Goal: Navigation & Orientation: Find specific page/section

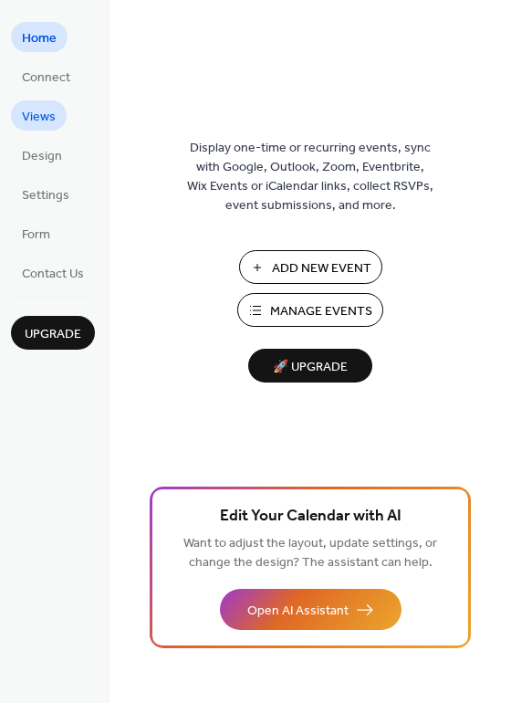
click at [51, 117] on span "Views" at bounding box center [39, 117] width 34 height 19
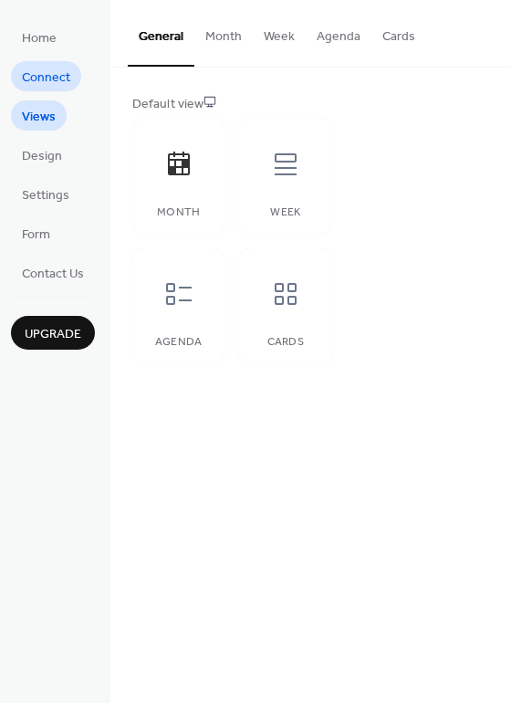
click at [78, 77] on link "Connect" at bounding box center [46, 76] width 70 height 30
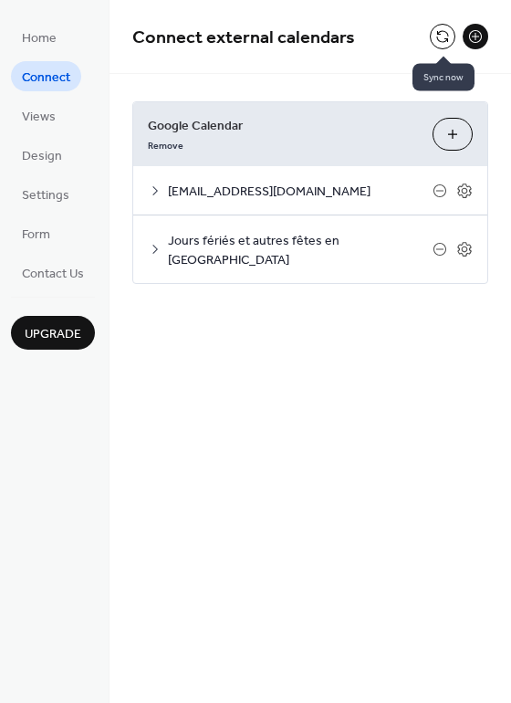
click at [446, 35] on button at bounding box center [443, 37] width 26 height 26
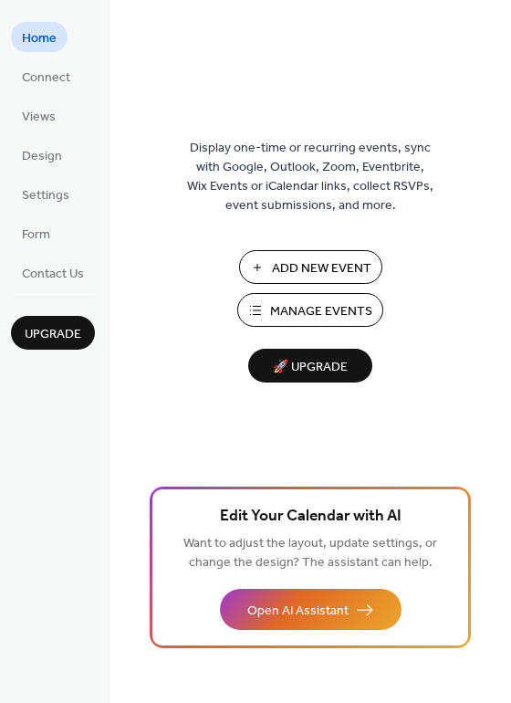
click at [56, 93] on ul "Home Connect Views Design Settings Form Contact Us" at bounding box center [53, 155] width 84 height 266
click at [48, 134] on ul "Home Connect Views Design Settings Form Contact Us" at bounding box center [53, 155] width 84 height 266
click at [48, 119] on span "Views" at bounding box center [39, 117] width 34 height 19
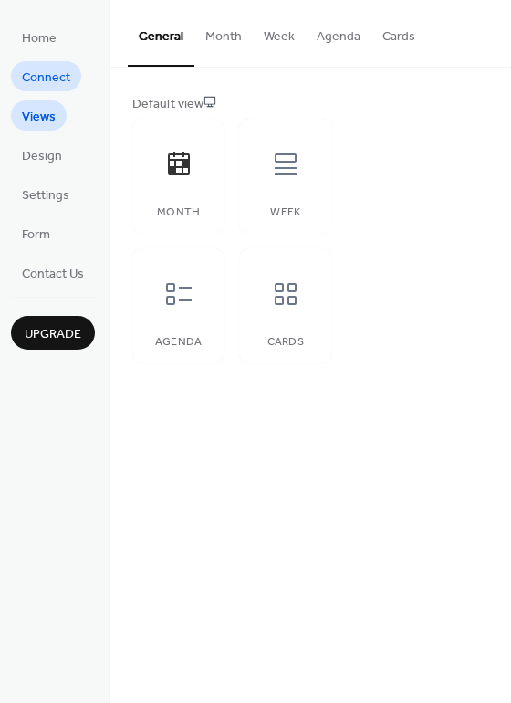
click at [73, 83] on link "Connect" at bounding box center [46, 76] width 70 height 30
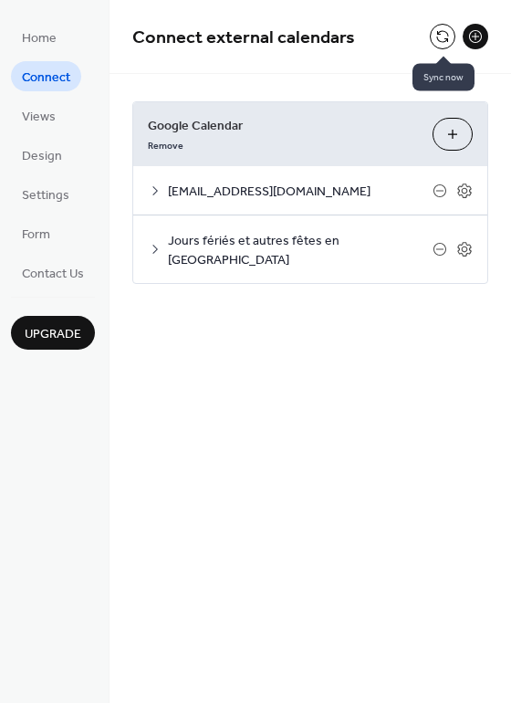
click at [438, 47] on button at bounding box center [443, 37] width 26 height 26
